Goal: Task Accomplishment & Management: Use online tool/utility

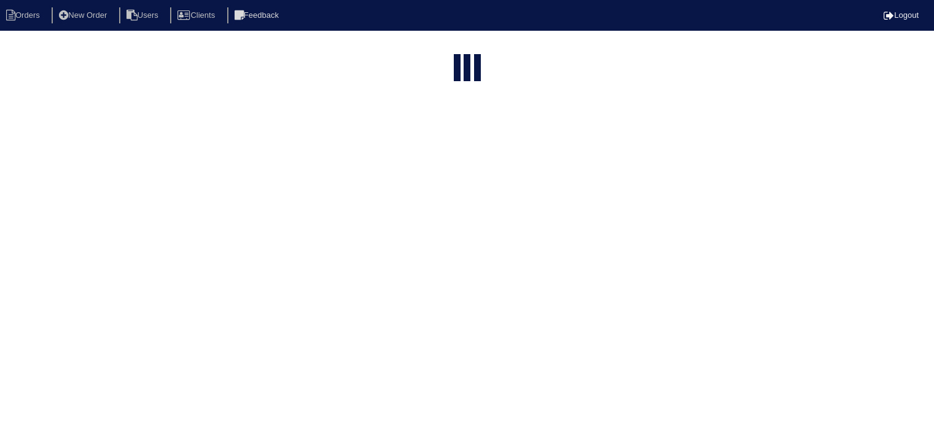
select select "15"
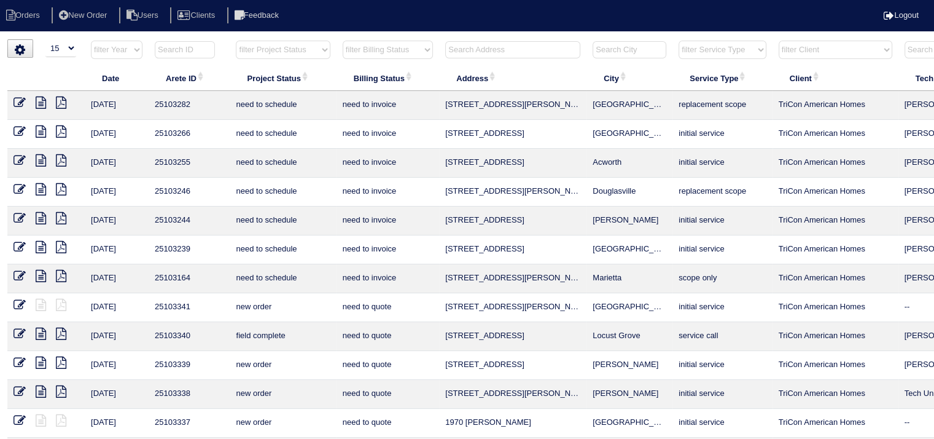
click at [498, 50] on input "text" at bounding box center [512, 49] width 135 height 17
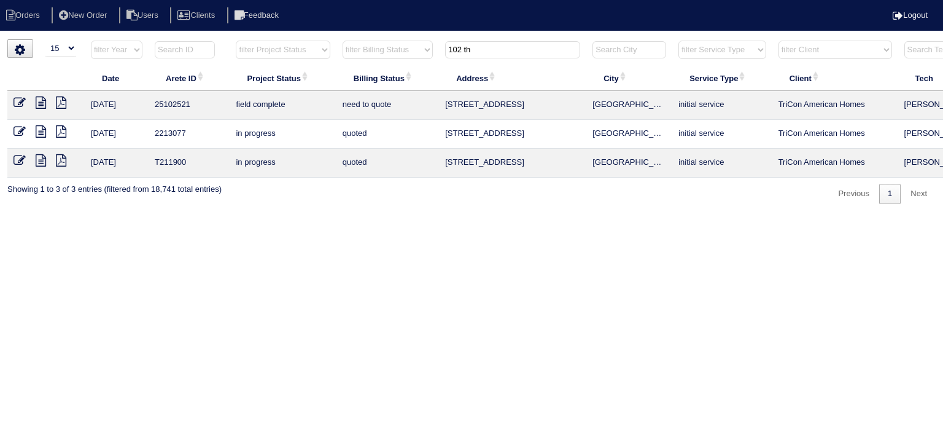
type input "102 th"
click at [42, 102] on icon at bounding box center [41, 102] width 10 height 12
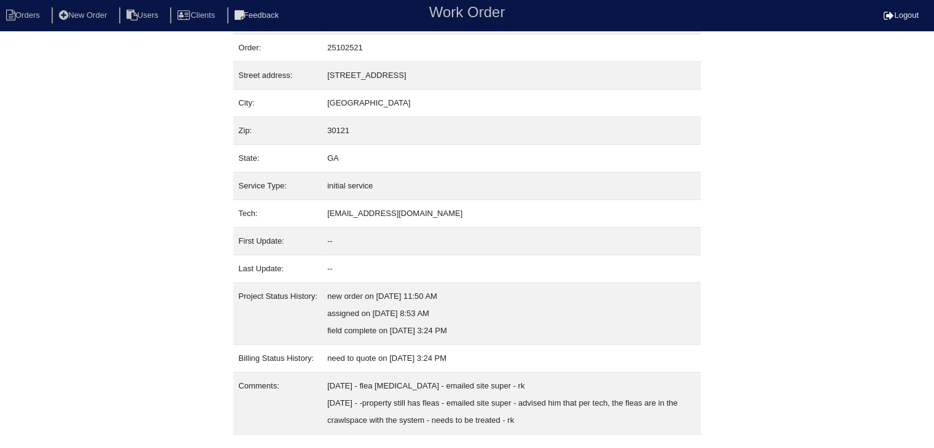
scroll to position [59, 0]
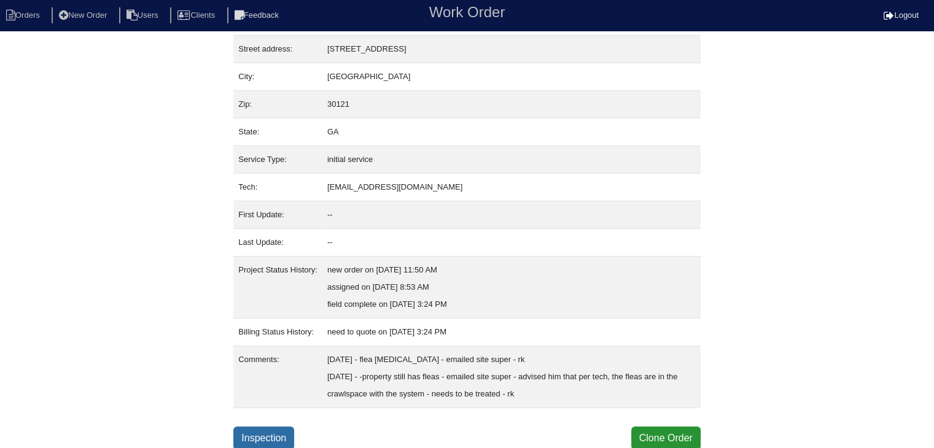
click at [273, 430] on link "Inspection" at bounding box center [263, 438] width 61 height 23
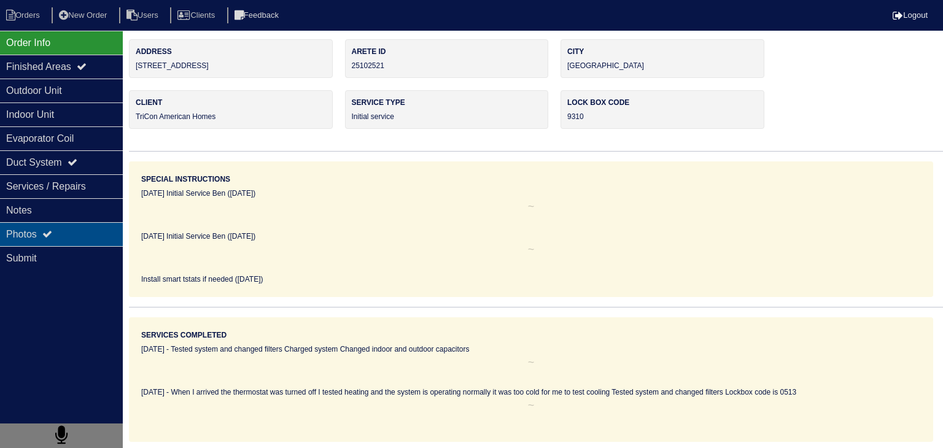
click at [63, 234] on div "Photos" at bounding box center [61, 234] width 123 height 24
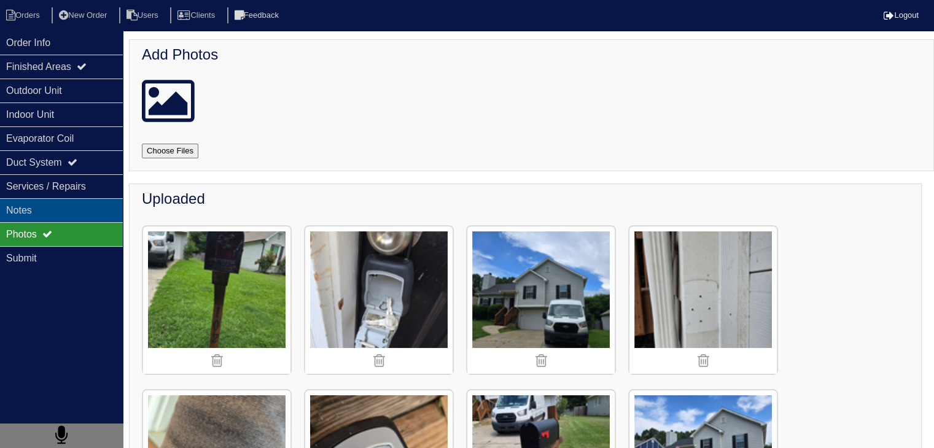
click at [71, 216] on div "Notes" at bounding box center [61, 210] width 123 height 24
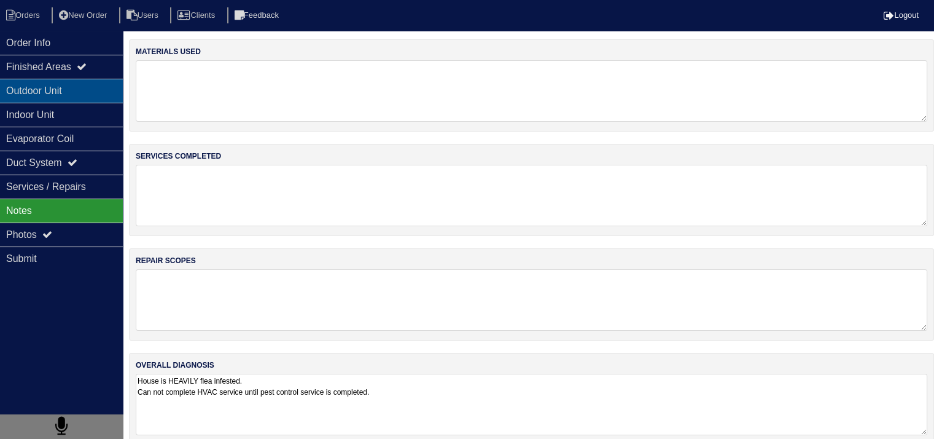
click at [44, 94] on div "Outdoor Unit" at bounding box center [61, 91] width 123 height 24
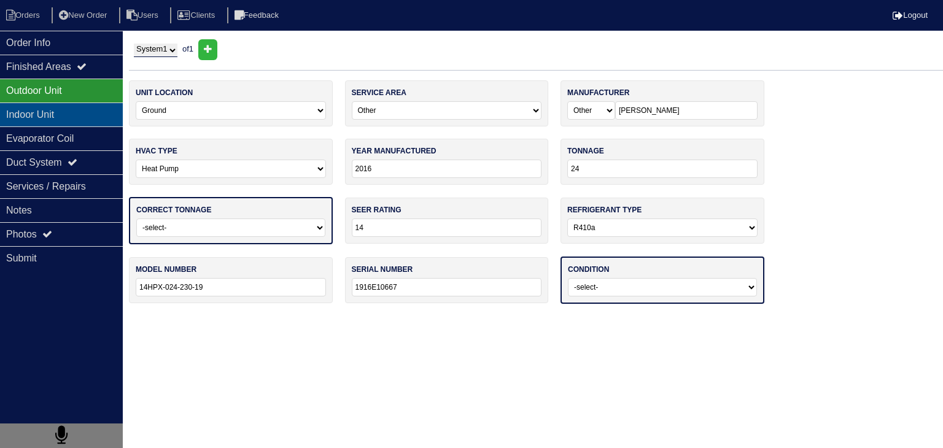
click at [36, 119] on div "Indoor Unit" at bounding box center [61, 115] width 123 height 24
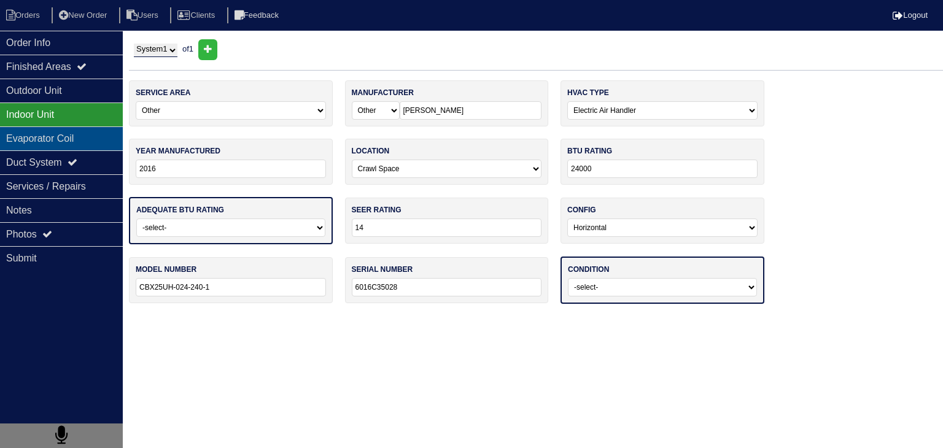
click at [35, 147] on div "Evaporator Coil" at bounding box center [61, 139] width 123 height 24
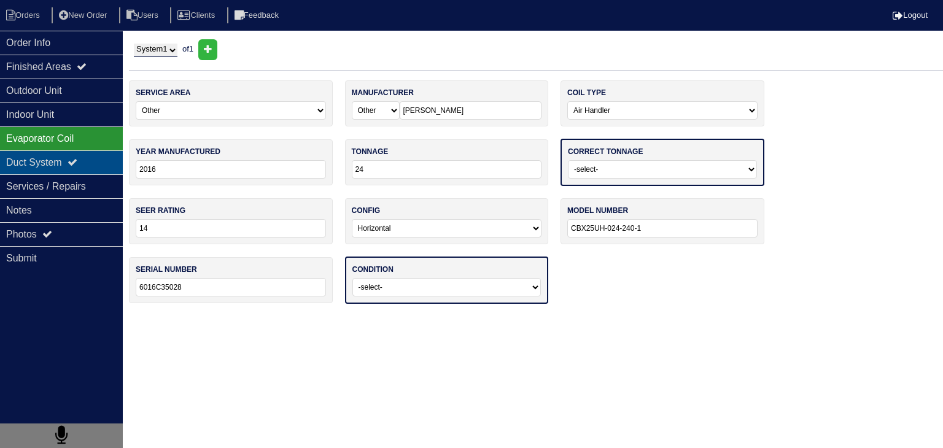
click at [36, 169] on div "Duct System" at bounding box center [61, 162] width 123 height 24
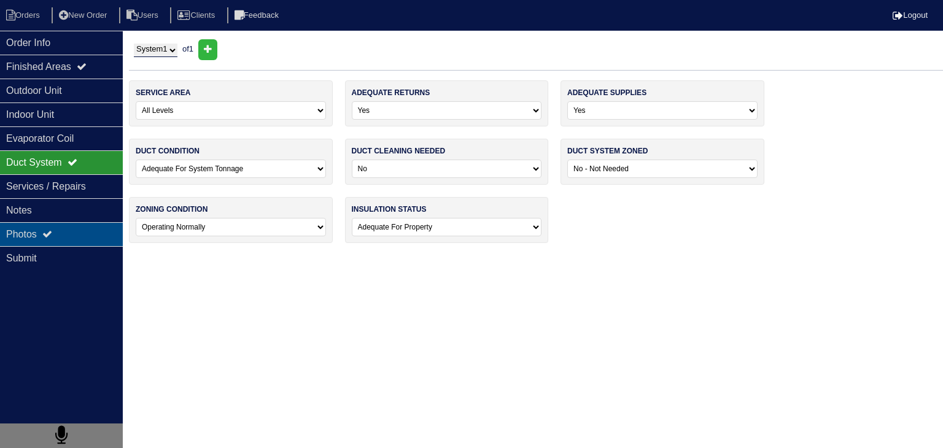
click at [88, 240] on div "Photos" at bounding box center [61, 234] width 123 height 24
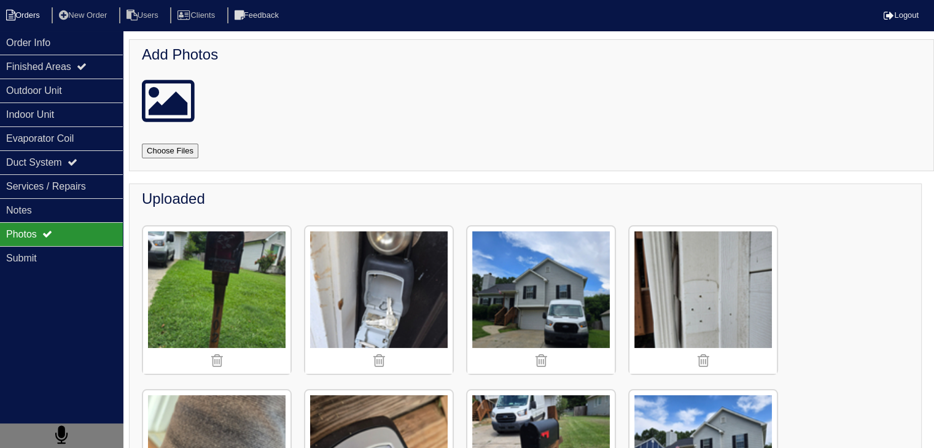
click at [34, 17] on li "Orders" at bounding box center [25, 15] width 50 height 17
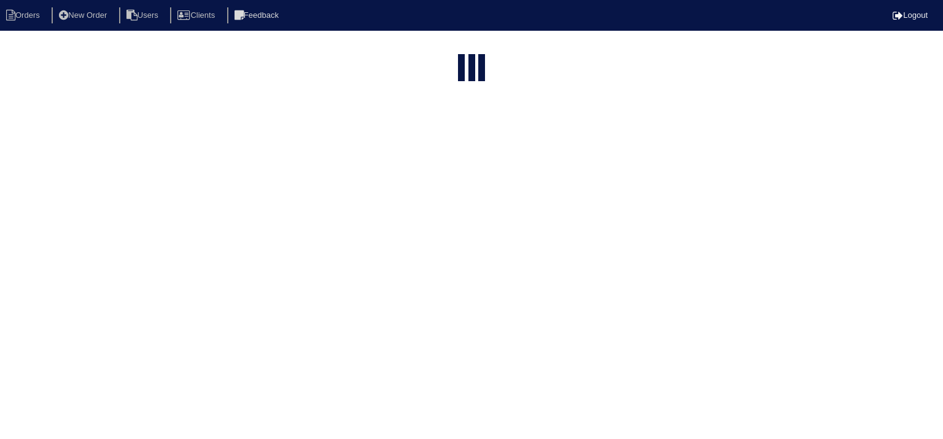
select select "15"
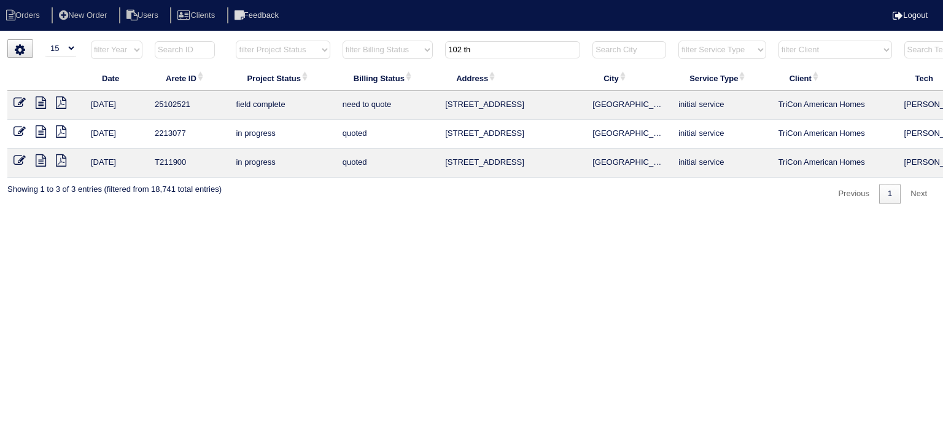
click at [479, 55] on input "102 th" at bounding box center [512, 49] width 135 height 17
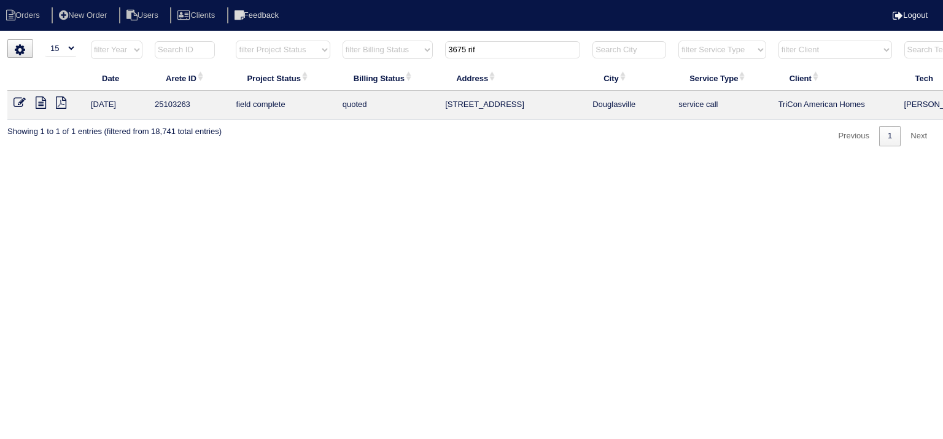
type input "3675 rif"
click at [42, 104] on icon at bounding box center [41, 102] width 10 height 12
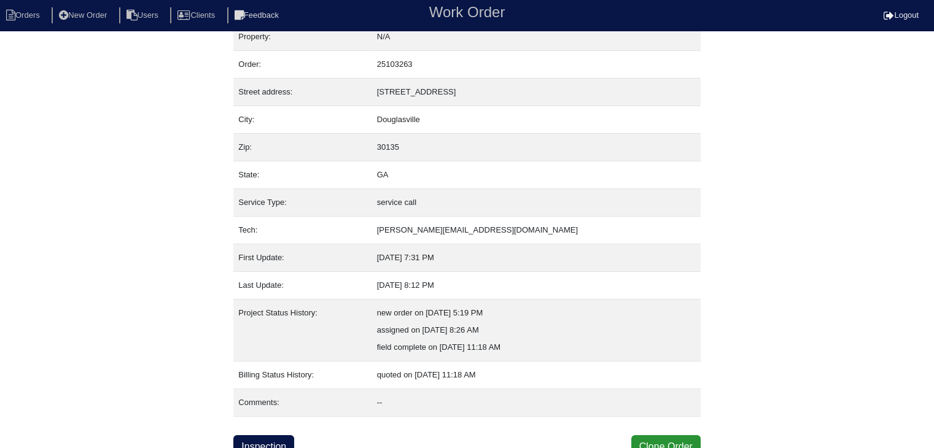
scroll to position [25, 0]
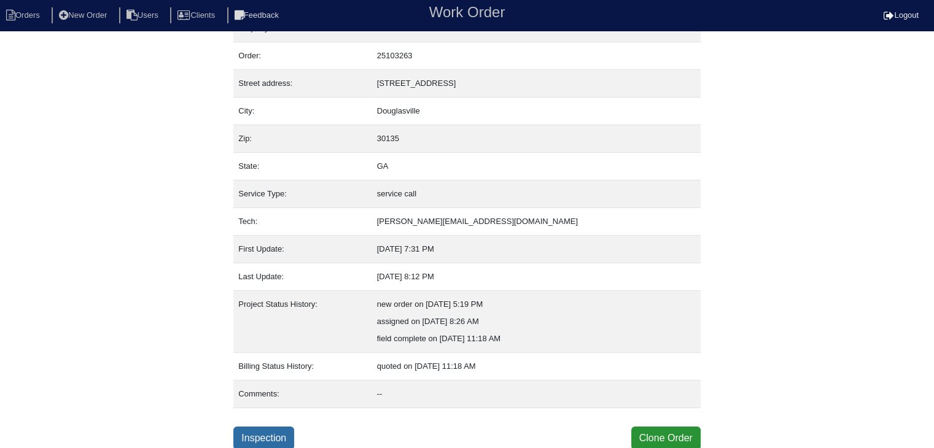
click at [269, 431] on link "Inspection" at bounding box center [263, 438] width 61 height 23
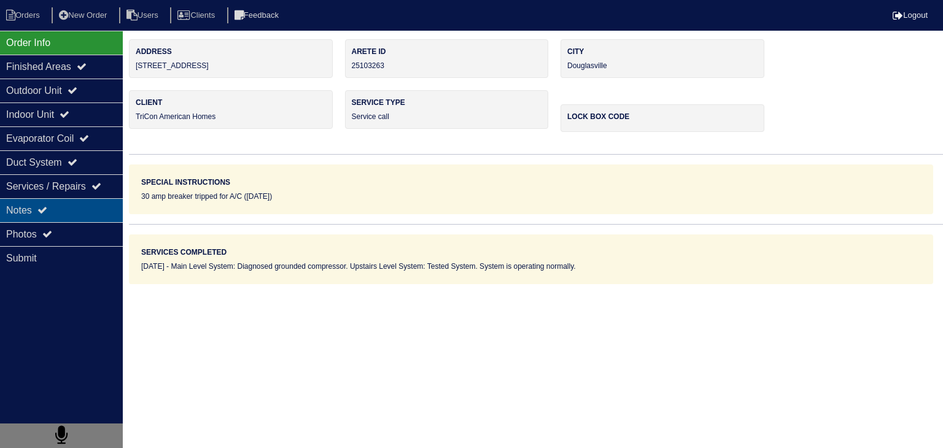
click at [69, 208] on div "Notes" at bounding box center [61, 210] width 123 height 24
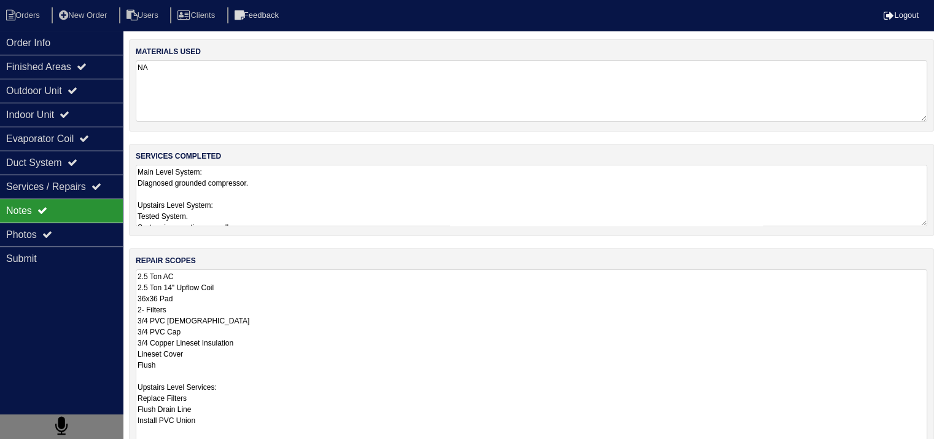
drag, startPoint x: 138, startPoint y: 277, endPoint x: 214, endPoint y: 435, distance: 176.1
click at [214, 435] on textarea "2.5 Ton AC 2.5 Ton 14" Upflow Coil 36x36 Pad 2- Filters 3/4 PVC Male 3/4 PVC Ca…" at bounding box center [532, 364] width 792 height 190
click at [270, 366] on textarea "2.5 Ton AC 2.5 Ton 14" Upflow Coil 36x36 Pad 2- Filters 3/4 PVC Male 3/4 PVC Ca…" at bounding box center [532, 364] width 792 height 190
drag, startPoint x: 138, startPoint y: 276, endPoint x: 222, endPoint y: 435, distance: 180.8
click at [221, 435] on textarea "2.5 Ton AC 2.5 Ton 14" Upflow Coil 36x36 Pad 2- Filters 3/4 PVC Male 3/4 PVC Ca…" at bounding box center [532, 364] width 792 height 190
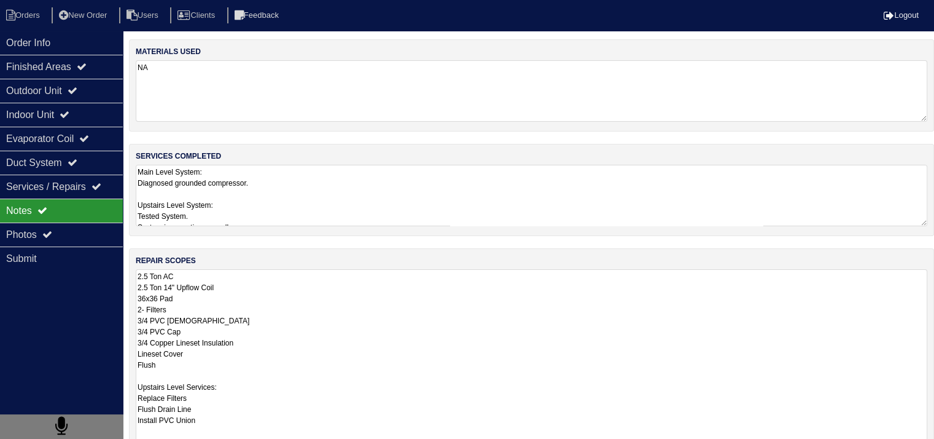
click at [295, 205] on textarea "Main Level System: Diagnosed grounded compressor. Upstairs Level System: Tested…" at bounding box center [532, 195] width 792 height 61
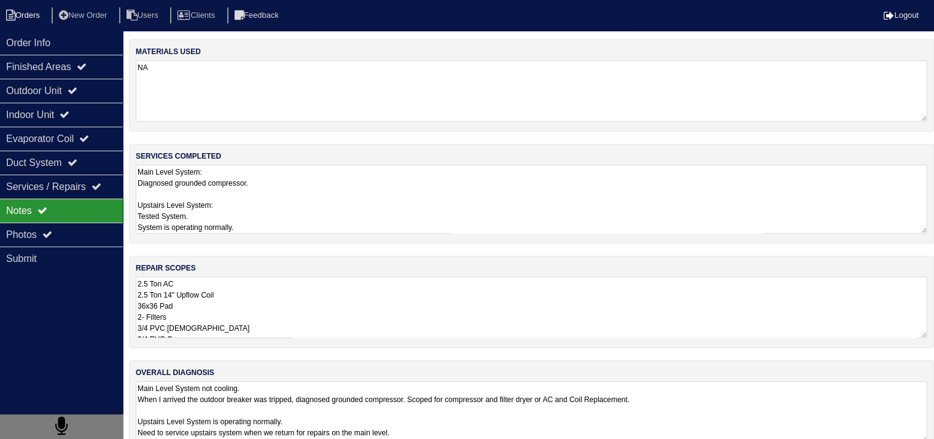
click at [36, 18] on li "Orders" at bounding box center [25, 15] width 50 height 17
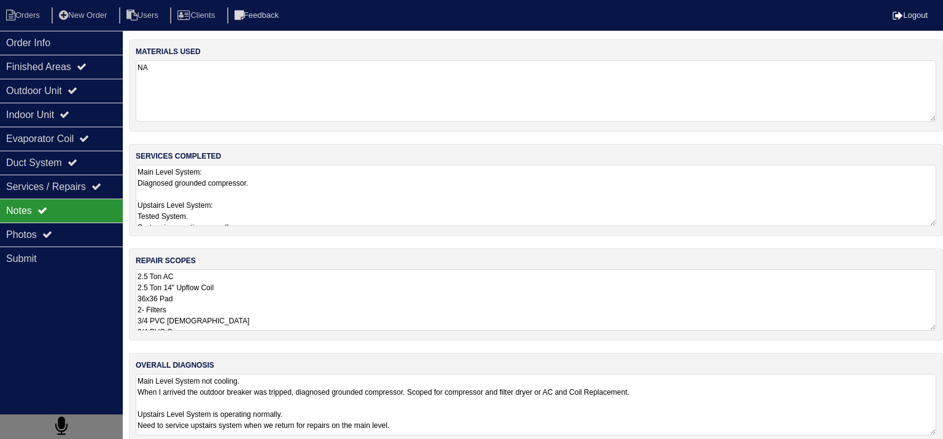
select select "15"
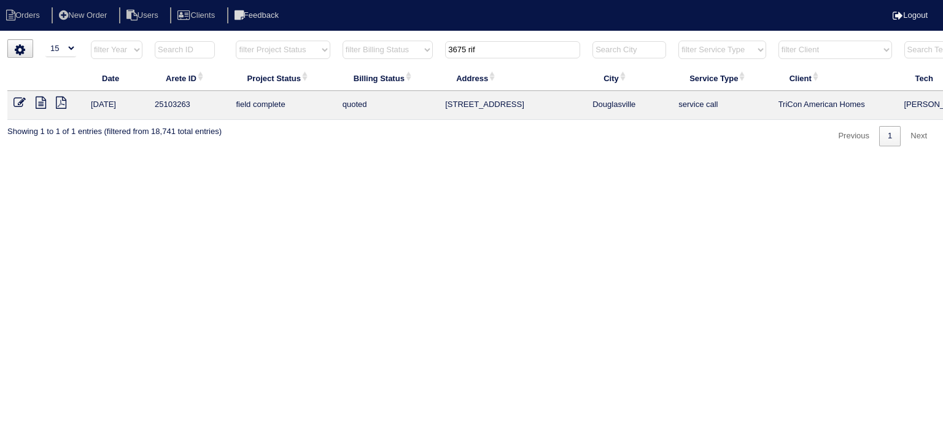
drag, startPoint x: 493, startPoint y: 52, endPoint x: 380, endPoint y: 52, distance: 113.0
click at [380, 52] on tr "filter Year -- Any Year -- 2025 2024 2023 2022 2021 2020 2019 filter Project St…" at bounding box center [539, 52] width 1064 height 25
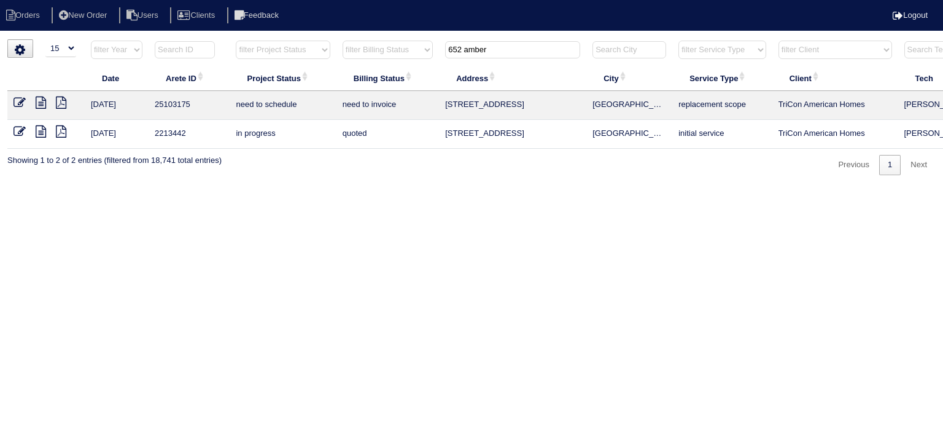
type input "652 amber"
click at [37, 100] on icon at bounding box center [41, 102] width 10 height 12
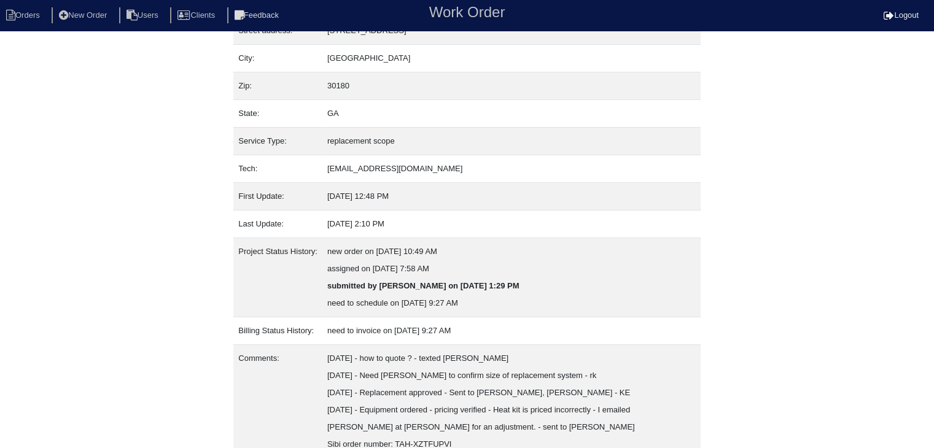
scroll to position [162, 0]
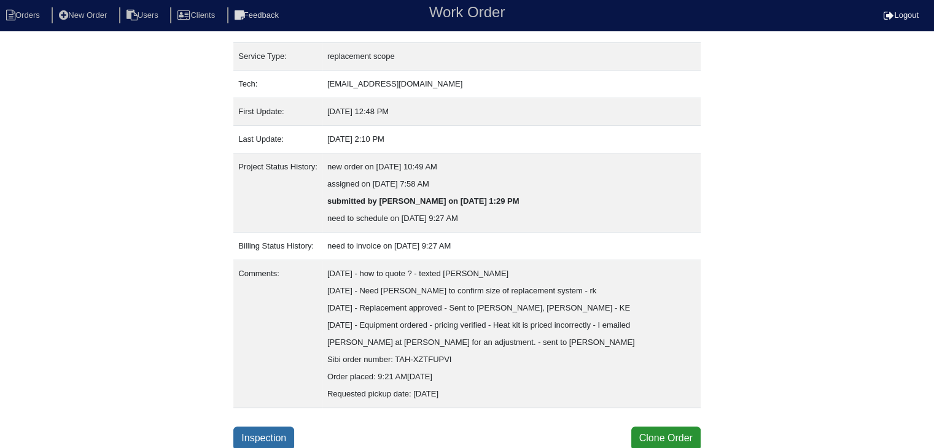
click at [257, 437] on link "Inspection" at bounding box center [263, 438] width 61 height 23
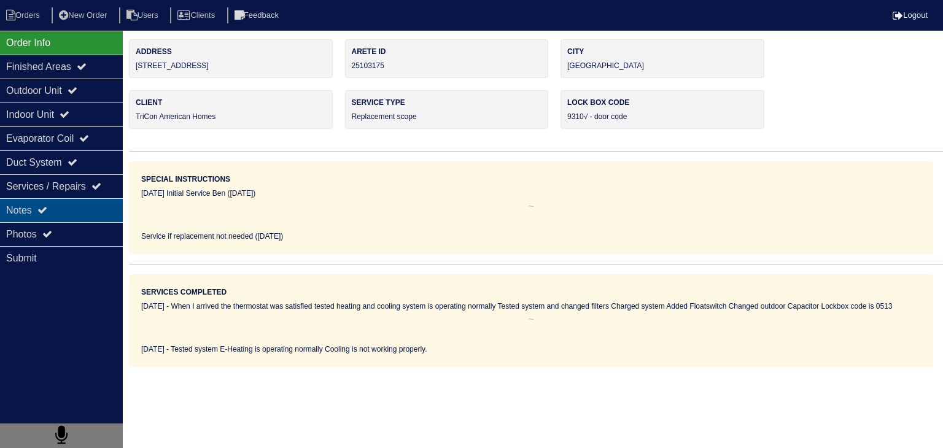
click at [98, 209] on div "Notes" at bounding box center [61, 210] width 123 height 24
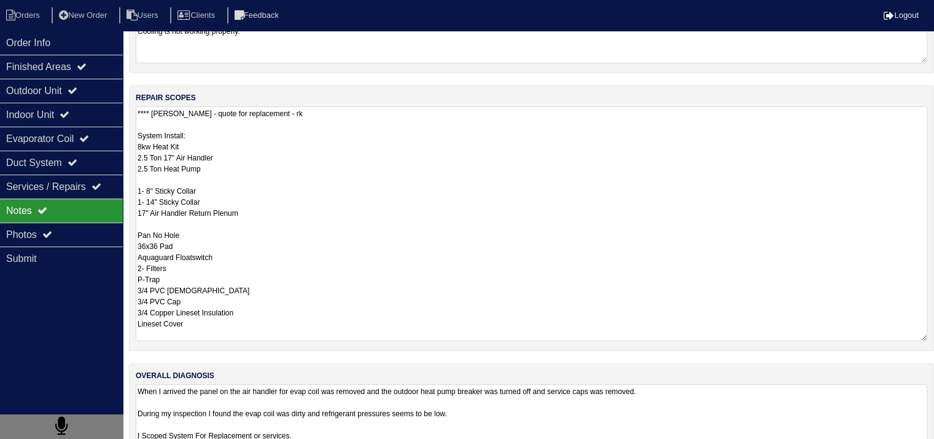
scroll to position [189, 0]
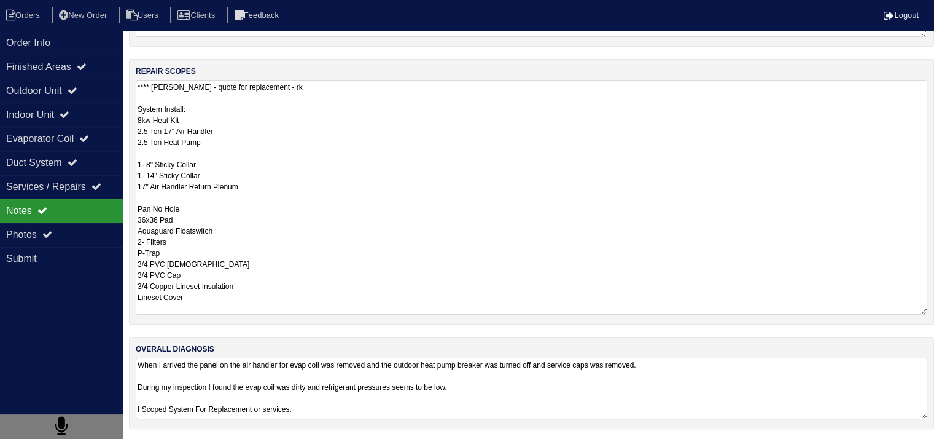
drag, startPoint x: 139, startPoint y: 300, endPoint x: 232, endPoint y: 445, distance: 172.6
click at [232, 441] on html "Orders New Order Users Clients Feedback Logout Orders New Order Users Clients M…" at bounding box center [467, 126] width 934 height 630
click at [55, 92] on div "Outdoor Unit" at bounding box center [61, 91] width 123 height 24
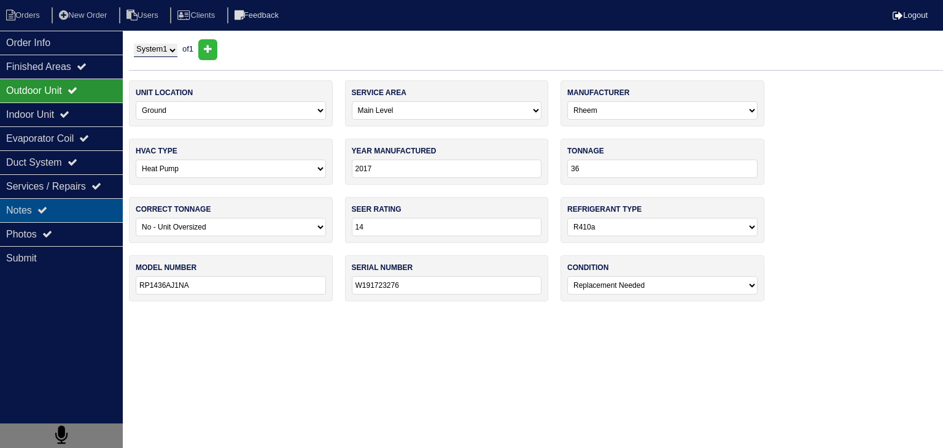
click at [74, 210] on div "Notes" at bounding box center [61, 210] width 123 height 24
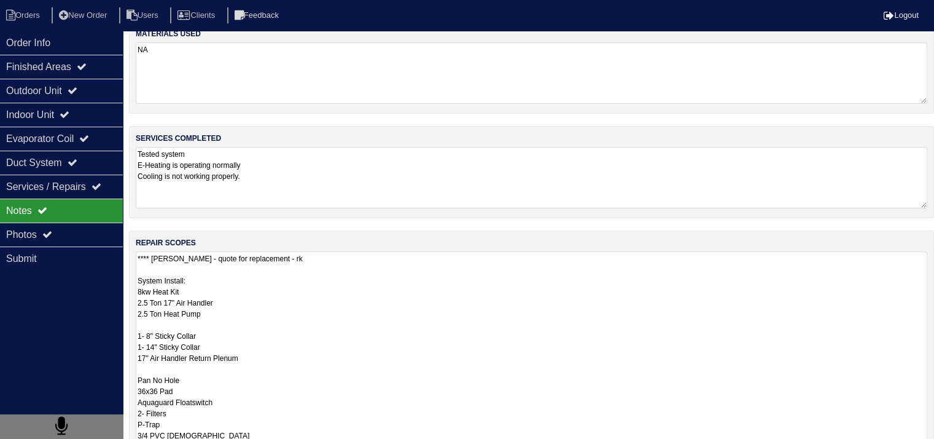
scroll to position [189, 0]
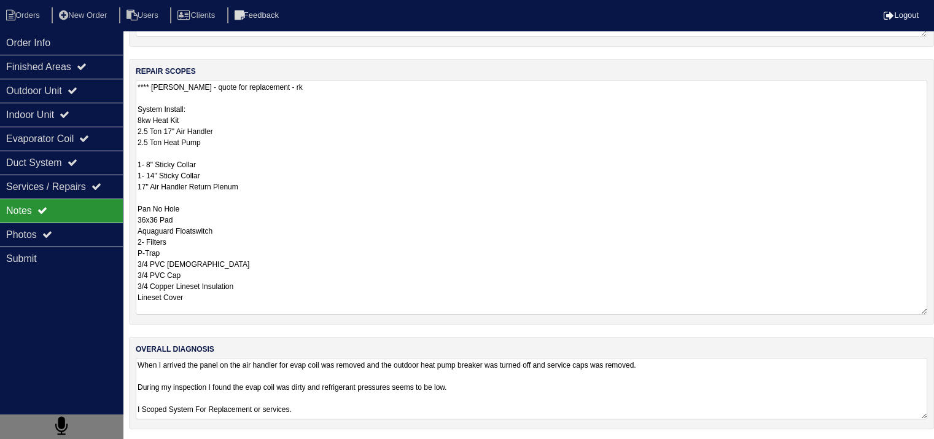
drag, startPoint x: 139, startPoint y: 295, endPoint x: 237, endPoint y: 439, distance: 174.3
click at [252, 441] on html "Orders New Order Users Clients Feedback Logout Orders New Order Users Clients M…" at bounding box center [467, 126] width 934 height 630
click at [40, 15] on li "Orders" at bounding box center [25, 15] width 50 height 17
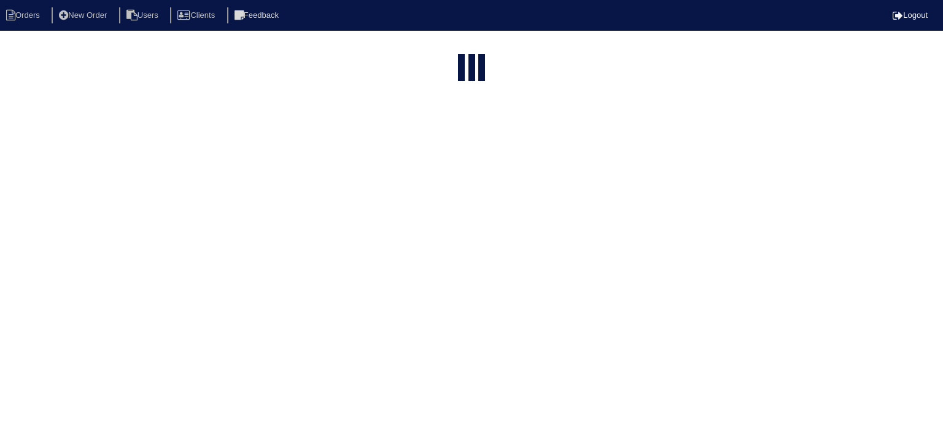
select select "15"
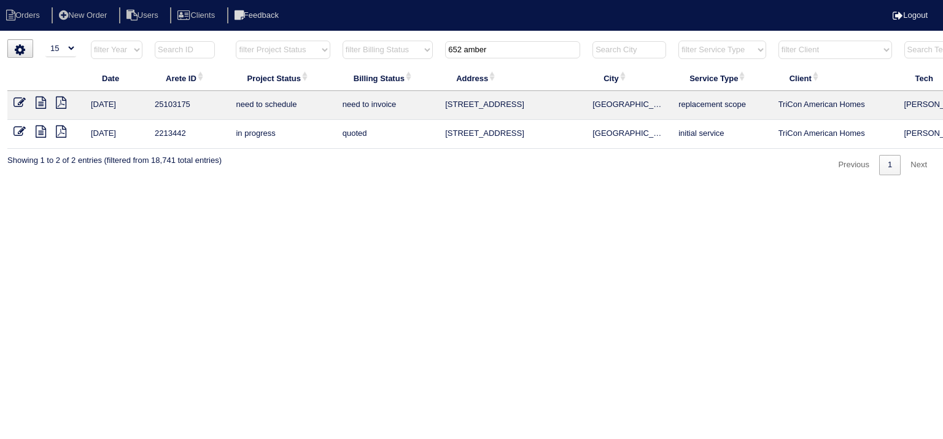
drag, startPoint x: 519, startPoint y: 53, endPoint x: 332, endPoint y: 51, distance: 187.3
click at [334, 51] on tr "filter Year -- Any Year -- 2025 2024 2023 2022 2021 2020 2019 filter Project St…" at bounding box center [539, 52] width 1064 height 25
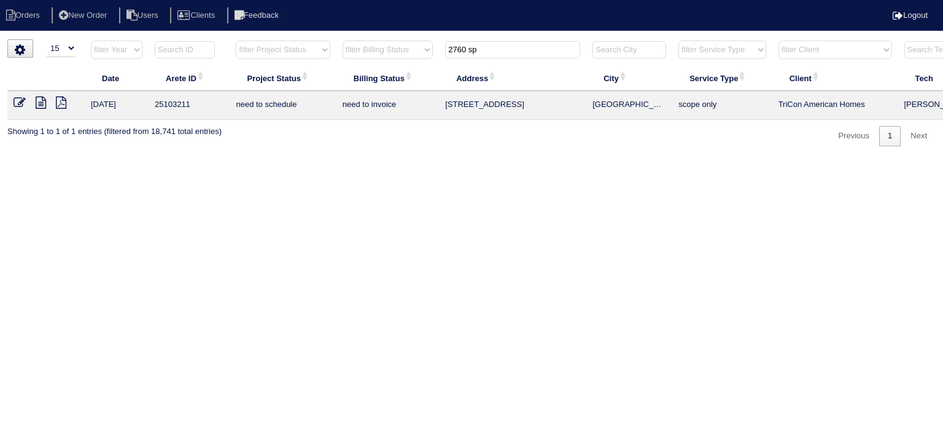
type input "2760 sp"
click at [37, 101] on icon at bounding box center [41, 102] width 10 height 12
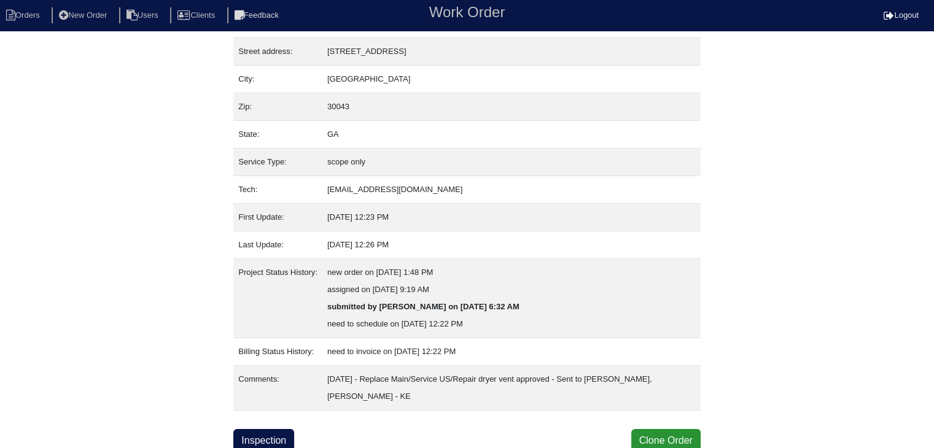
scroll to position [59, 0]
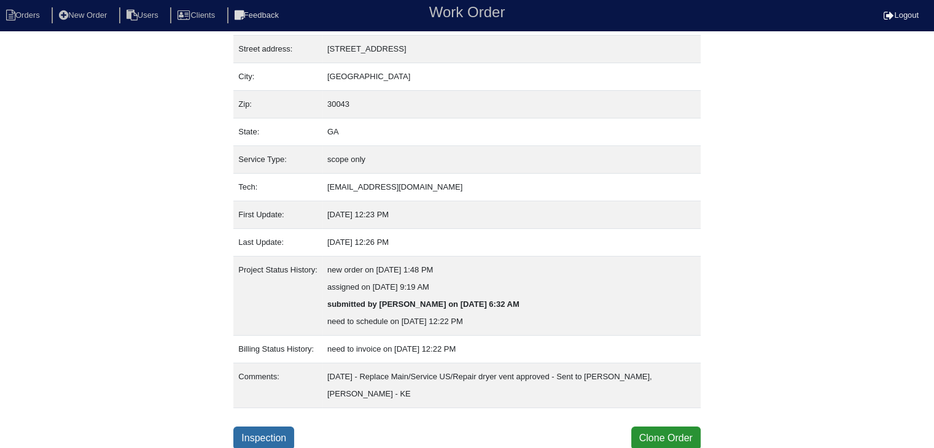
click at [280, 438] on link "Inspection" at bounding box center [263, 438] width 61 height 23
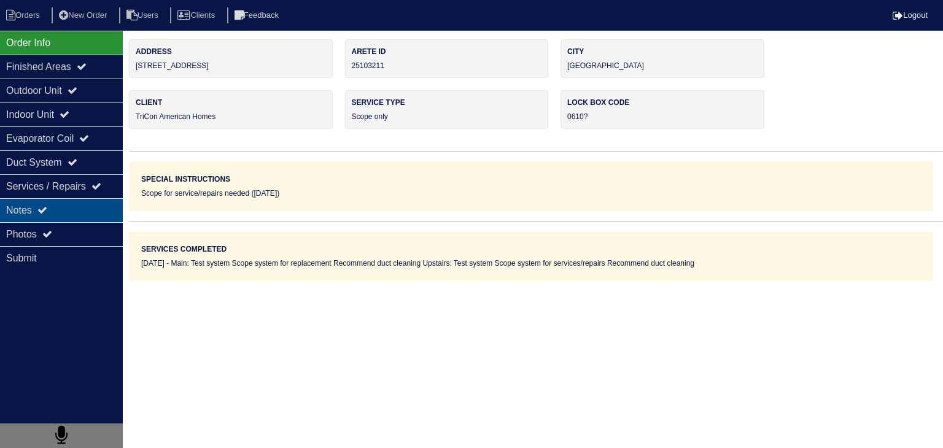
click at [94, 214] on div "Notes" at bounding box center [61, 210] width 123 height 24
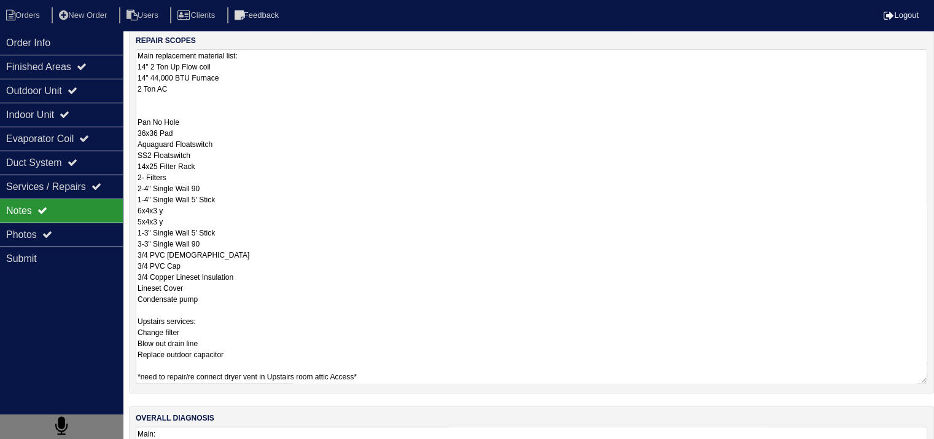
scroll to position [288, 0]
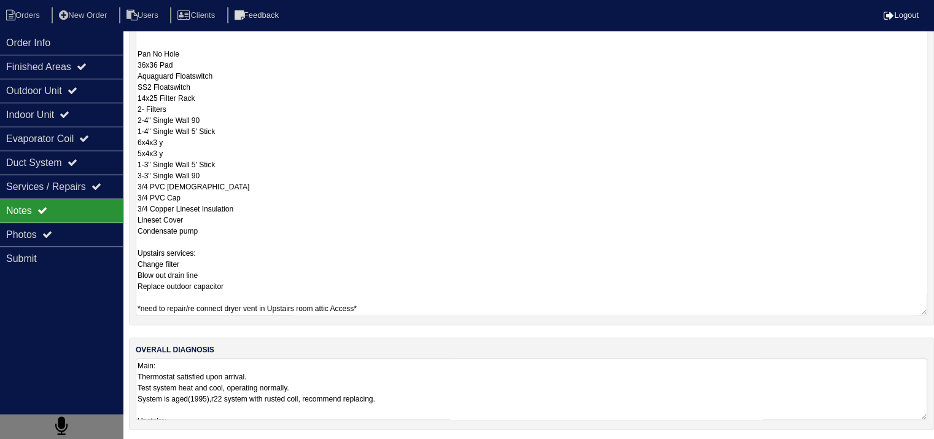
drag, startPoint x: 137, startPoint y: 276, endPoint x: 470, endPoint y: 361, distance: 343.5
click at [470, 361] on div "materials used N/A services completed Main: Test system Scope system for replac…" at bounding box center [531, 96] width 805 height 690
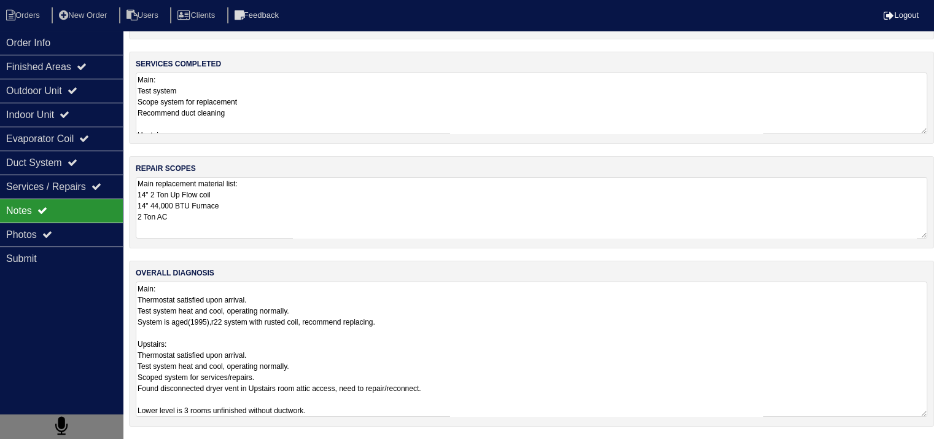
scroll to position [15, 0]
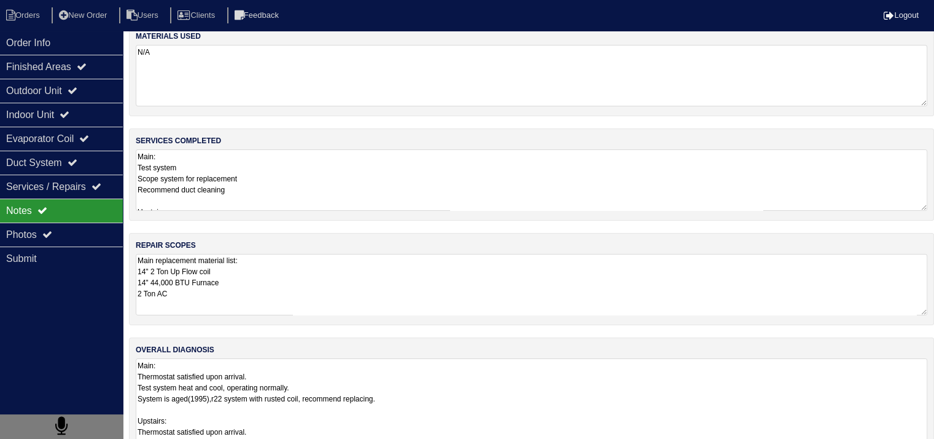
click at [470, 361] on textarea "Main: Thermostat satisfied upon arrival. Test system heat and cool, operating n…" at bounding box center [532, 425] width 792 height 135
click at [286, 292] on textarea "Main replacement material list: 14" 2 Ton Up Flow coil 14" 44,000 BTU Furnace 2…" at bounding box center [532, 284] width 792 height 61
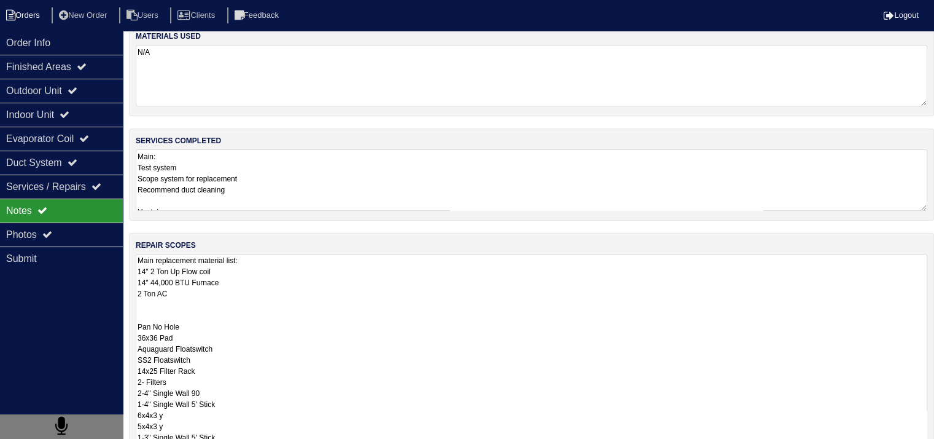
click at [34, 11] on li "Orders" at bounding box center [25, 15] width 50 height 17
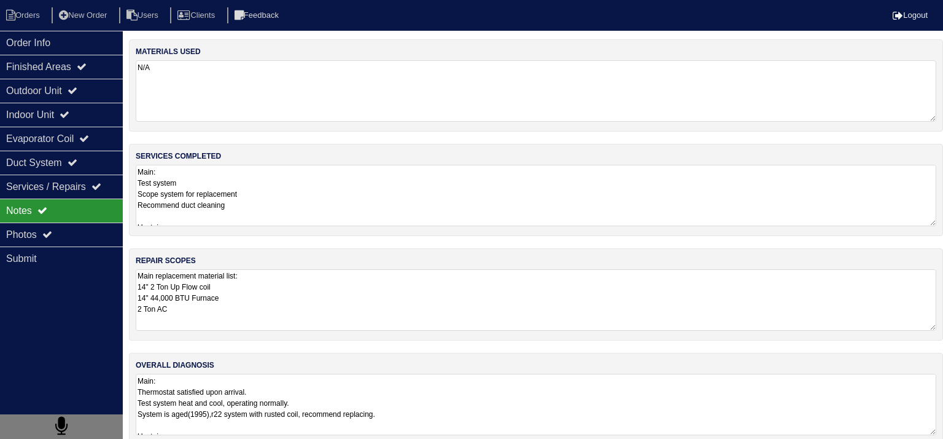
select select "15"
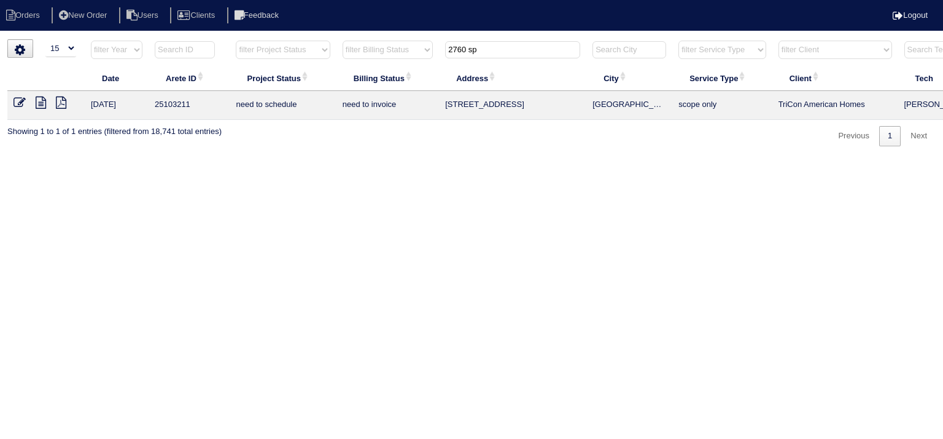
drag, startPoint x: 496, startPoint y: 50, endPoint x: 319, endPoint y: 55, distance: 176.9
click at [320, 54] on tr "filter Year -- Any Year -- 2025 2024 2023 2022 2021 2020 2019 filter Project St…" at bounding box center [539, 52] width 1064 height 25
type input "1623 l"
click at [39, 103] on icon at bounding box center [41, 102] width 10 height 12
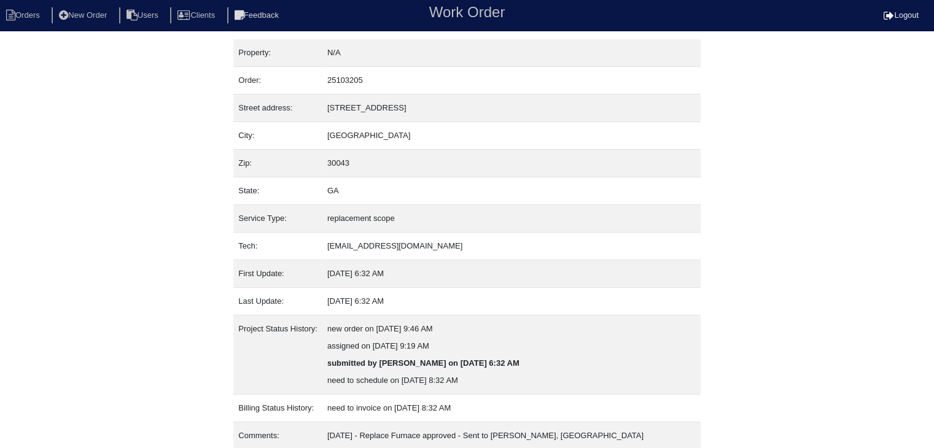
scroll to position [42, 0]
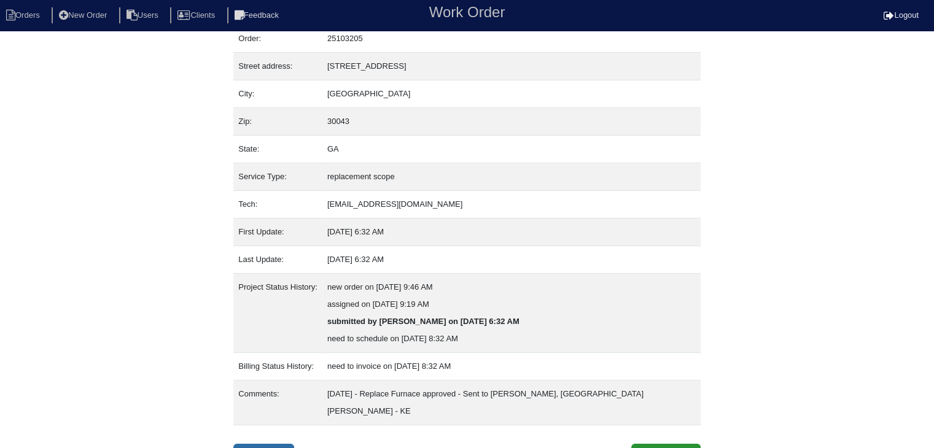
click at [259, 444] on link "Inspection" at bounding box center [263, 455] width 61 height 23
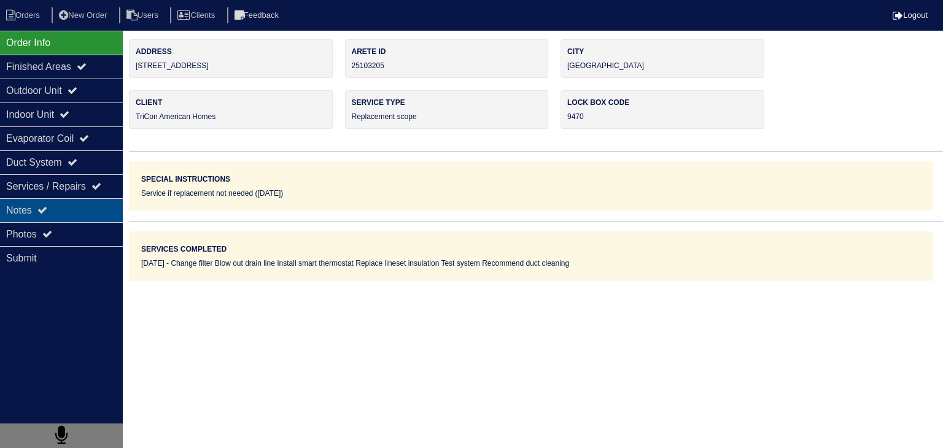
click at [91, 211] on div "Notes" at bounding box center [61, 210] width 123 height 24
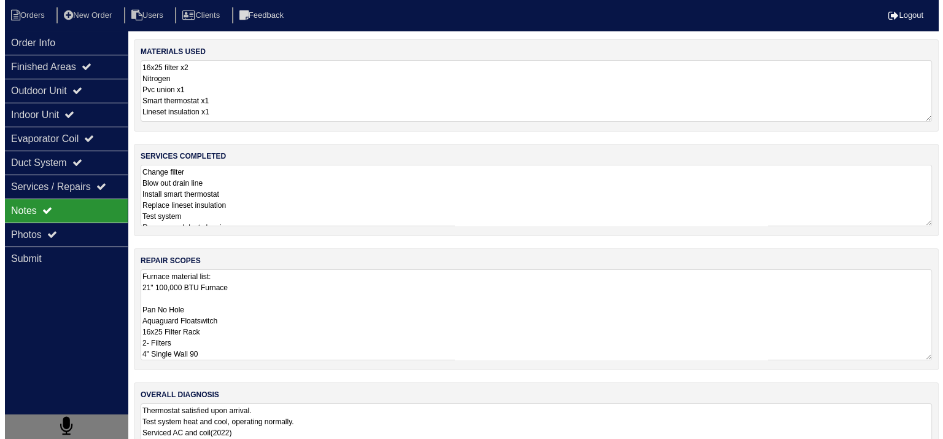
scroll to position [1, 0]
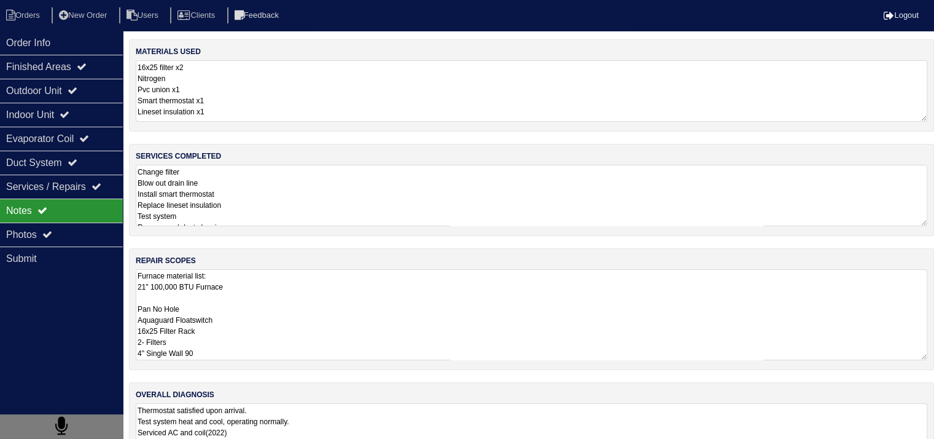
drag, startPoint x: 138, startPoint y: 276, endPoint x: 256, endPoint y: 373, distance: 152.7
click at [256, 373] on div "materials used 16x25 filter x2 Nitrogen Pvc union x1 Smart thermostat x1 Linese…" at bounding box center [531, 262] width 805 height 447
click at [270, 205] on textarea "Change filter Blow out drain line Install smart thermostat Replace lineset insu…" at bounding box center [532, 195] width 792 height 61
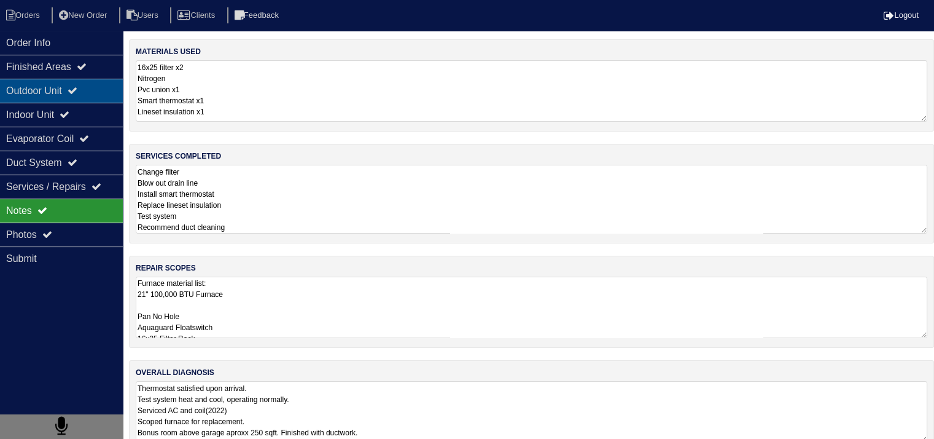
click at [42, 95] on div "Outdoor Unit" at bounding box center [61, 91] width 123 height 24
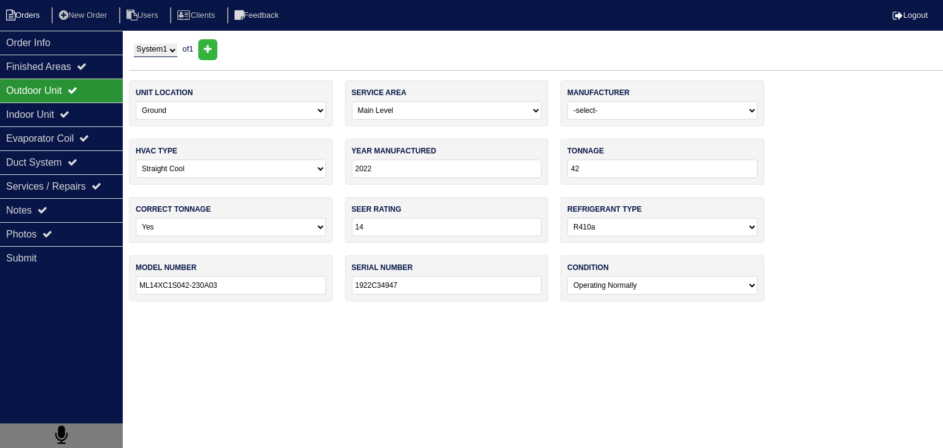
click at [32, 16] on li "Orders" at bounding box center [25, 15] width 50 height 17
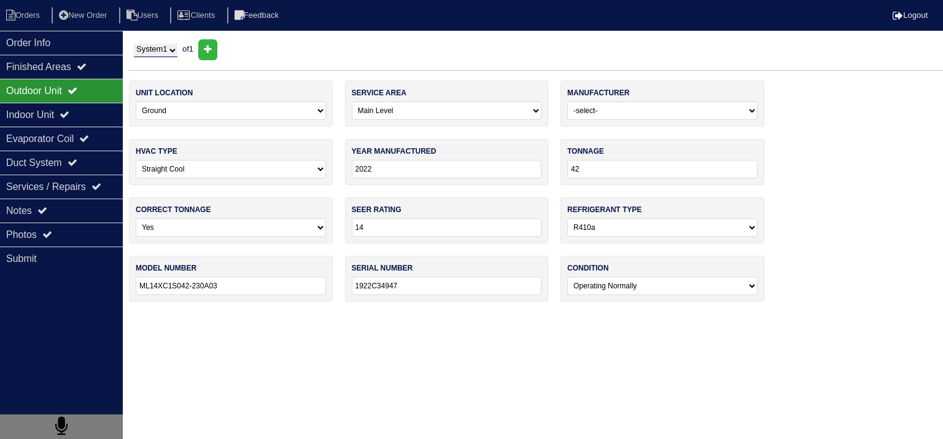
select select "15"
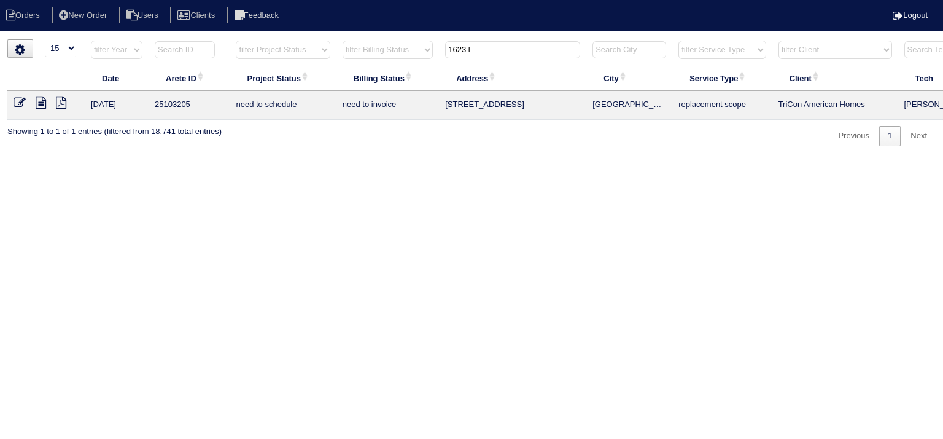
drag, startPoint x: 485, startPoint y: 54, endPoint x: 394, endPoint y: 54, distance: 90.3
click at [394, 54] on tr "filter Year -- Any Year -- 2025 2024 2023 2022 2021 2020 2019 filter Project St…" at bounding box center [539, 52] width 1064 height 25
type input "2178 serenity"
click at [44, 101] on icon at bounding box center [41, 102] width 10 height 12
click at [39, 99] on icon at bounding box center [41, 102] width 10 height 12
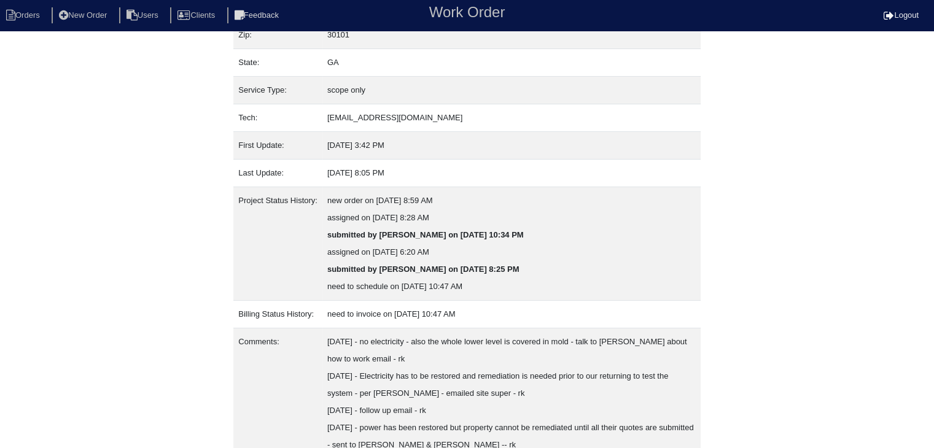
scroll to position [197, 0]
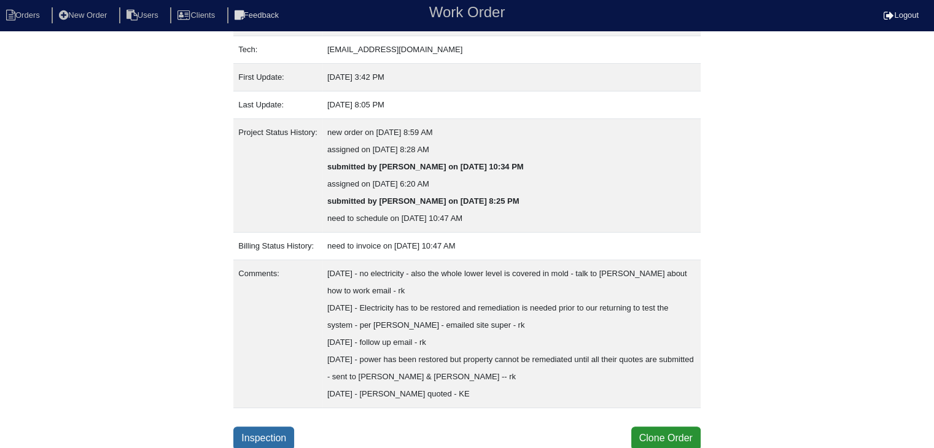
click at [267, 435] on link "Inspection" at bounding box center [263, 438] width 61 height 23
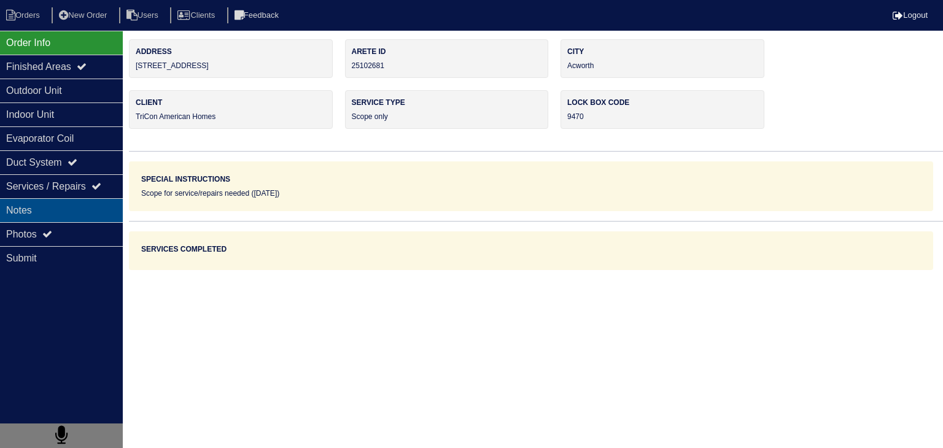
click at [63, 212] on div "Notes" at bounding box center [61, 210] width 123 height 24
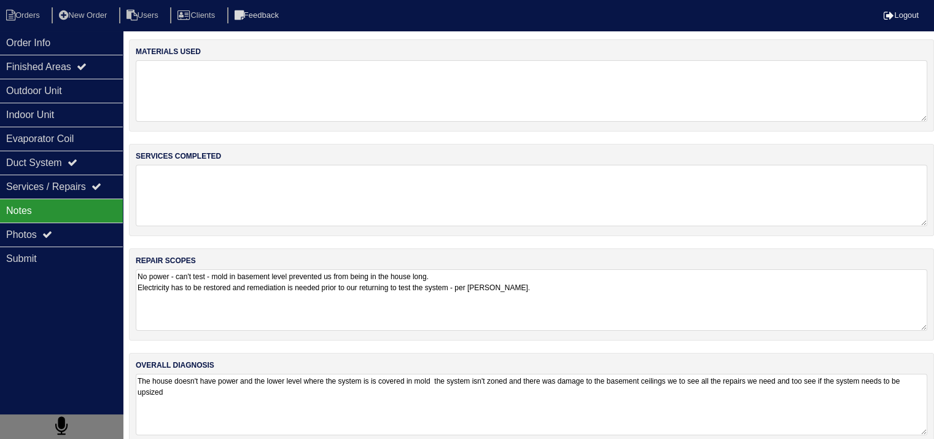
click at [203, 401] on textarea "The house doesn't have power and the lower level where the system is is covered…" at bounding box center [532, 403] width 792 height 61
type textarea "The house doesn't have power and the lower level where the system is is covered…"
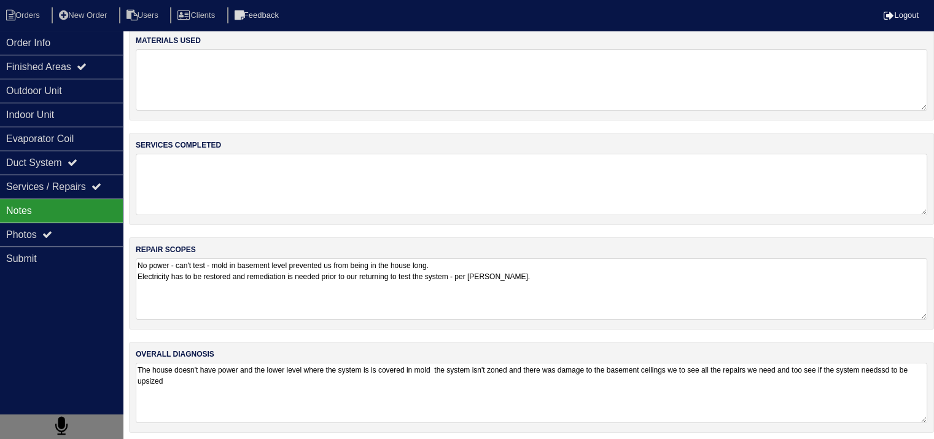
scroll to position [15, 0]
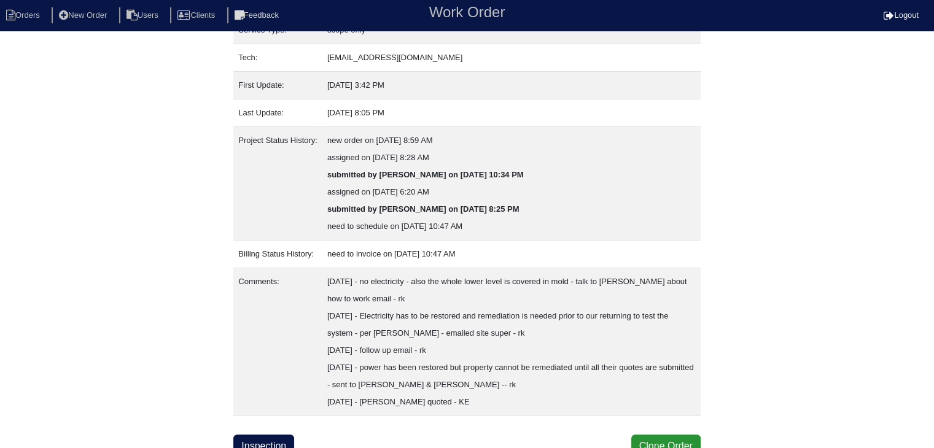
scroll to position [197, 0]
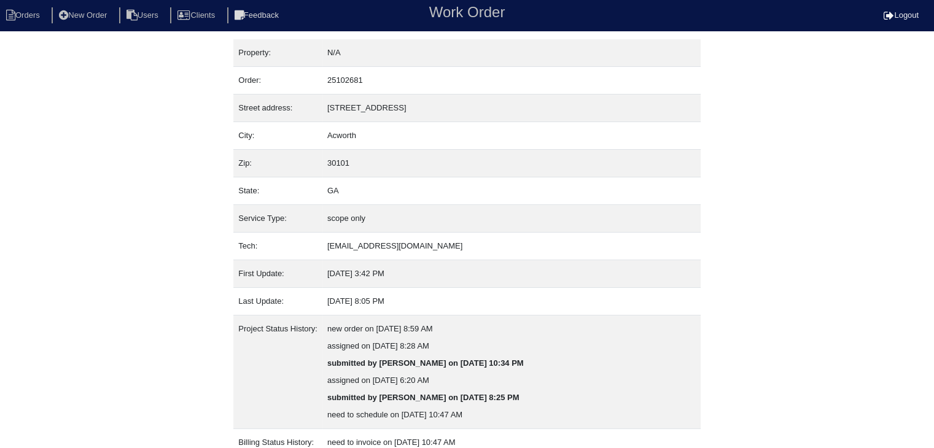
scroll to position [197, 0]
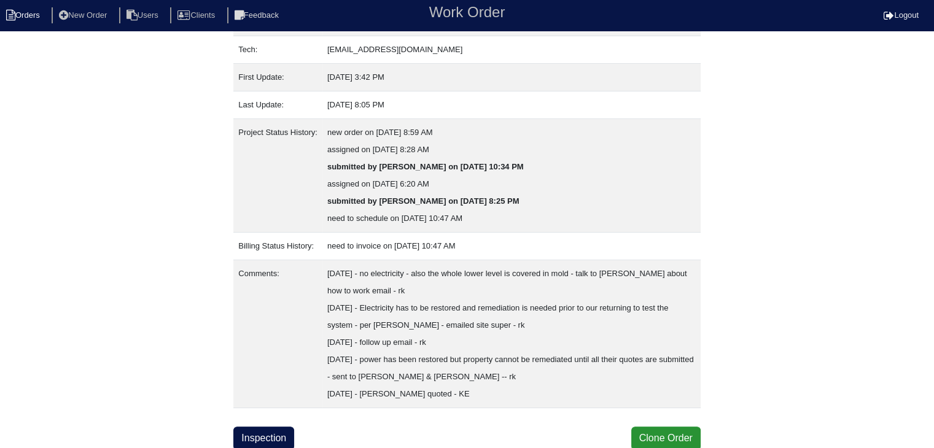
click at [37, 15] on li "Orders" at bounding box center [25, 15] width 50 height 17
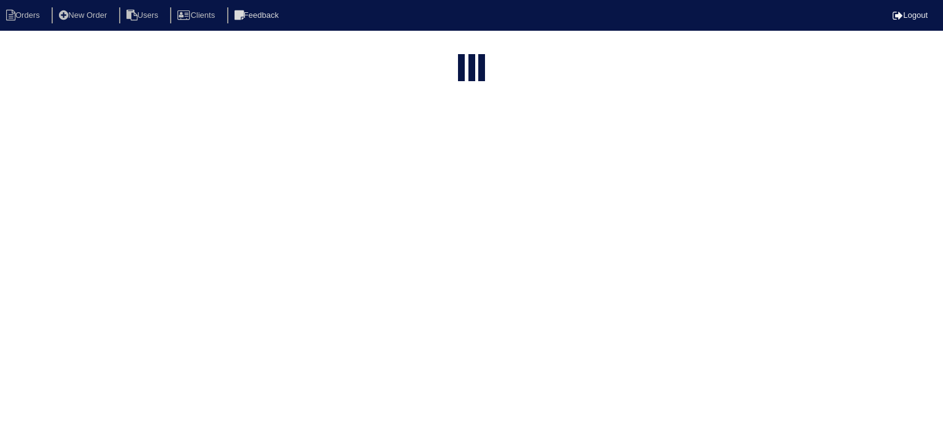
select select "15"
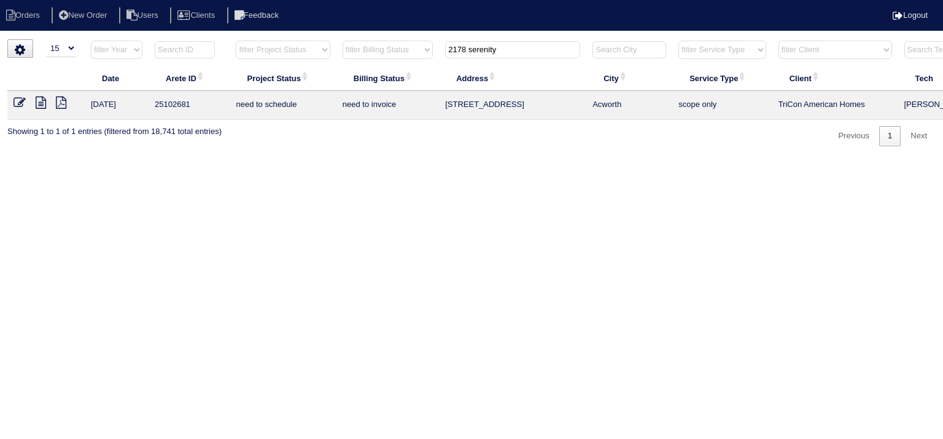
drag, startPoint x: 535, startPoint y: 50, endPoint x: 370, endPoint y: 45, distance: 164.7
click at [384, 47] on tr "filter Year -- Any Year -- 2025 2024 2023 2022 2021 2020 2019 filter Project St…" at bounding box center [539, 52] width 1064 height 25
type input "964 taylors"
click at [44, 105] on icon at bounding box center [41, 102] width 10 height 12
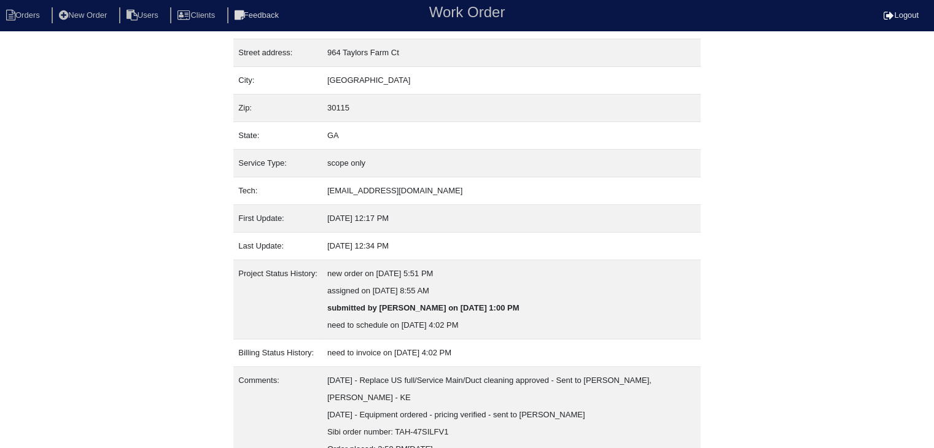
scroll to position [128, 0]
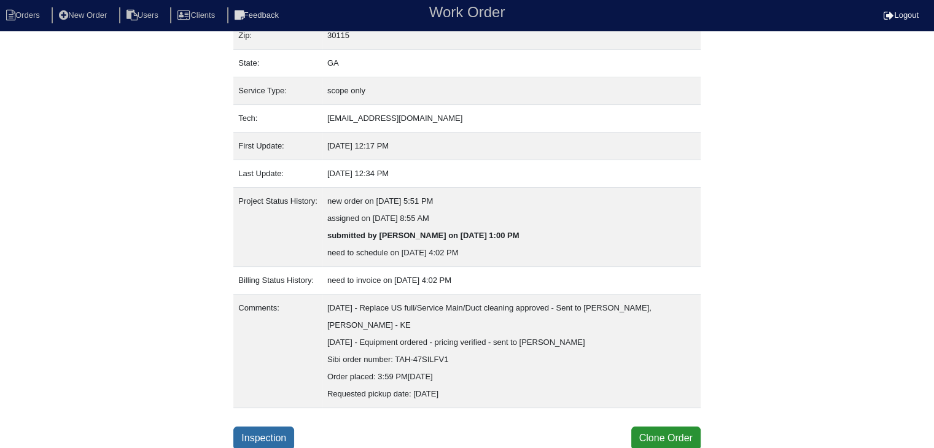
click at [262, 438] on link "Inspection" at bounding box center [263, 438] width 61 height 23
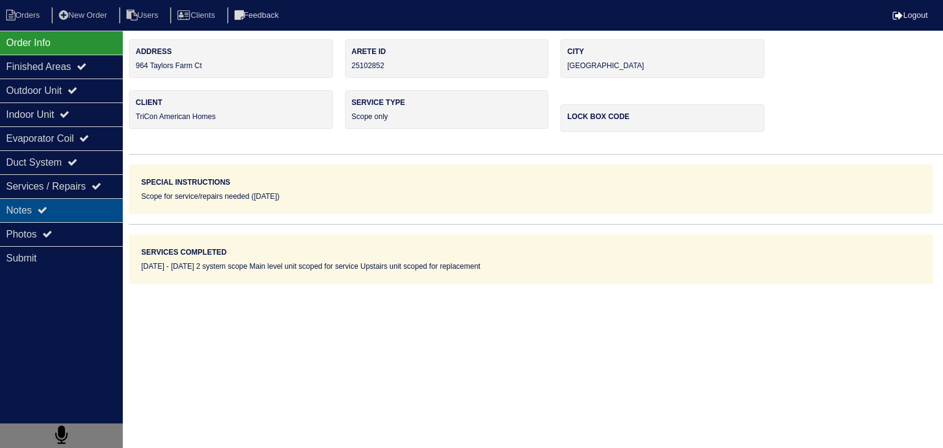
click at [84, 212] on div "Notes" at bounding box center [61, 210] width 123 height 24
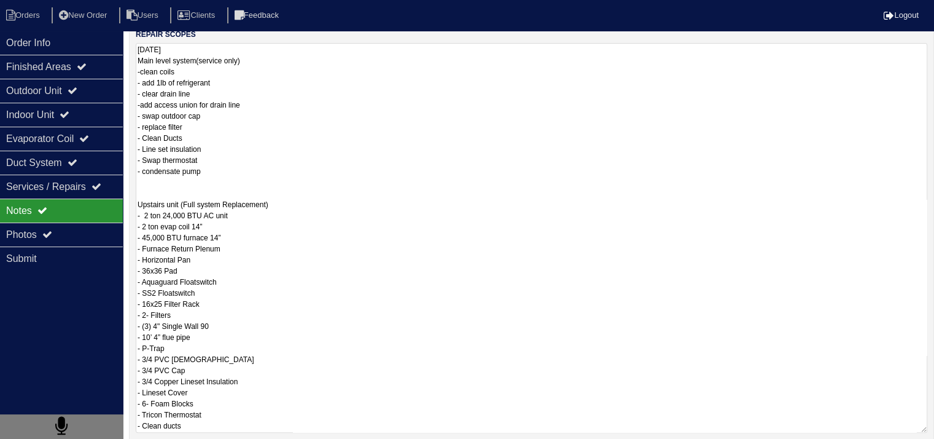
scroll to position [344, 0]
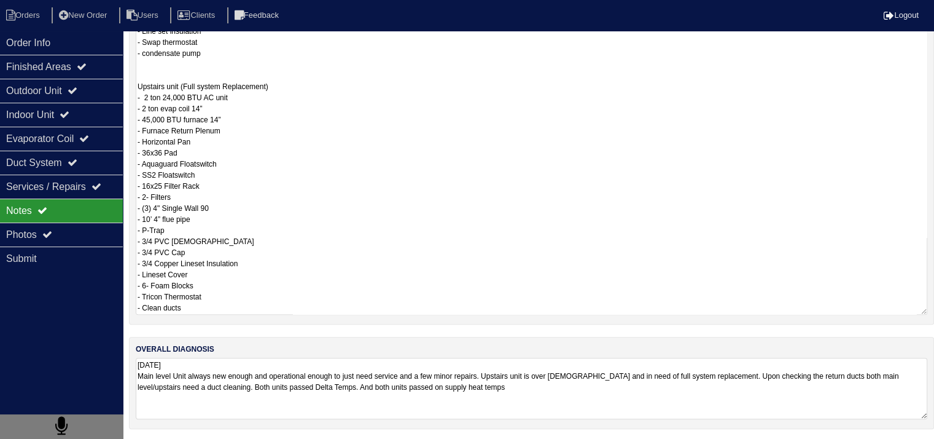
drag, startPoint x: 138, startPoint y: 287, endPoint x: 307, endPoint y: 451, distance: 235.9
click at [307, 441] on html "Orders New Order Users Clients Feedback Logout Orders New Order Users Clients M…" at bounding box center [467, 48] width 934 height 785
